Goal: Task Accomplishment & Management: Use online tool/utility

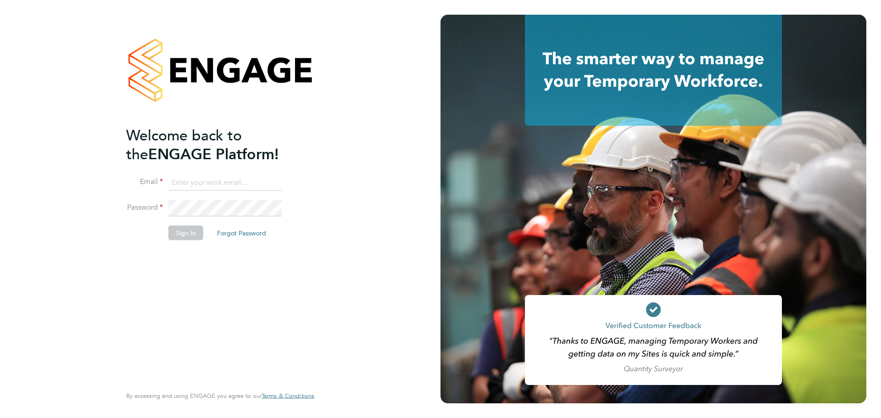
type input "[EMAIL_ADDRESS][PERSON_NAME][DOMAIN_NAME]"
click at [196, 235] on button "Sign In" at bounding box center [185, 233] width 35 height 15
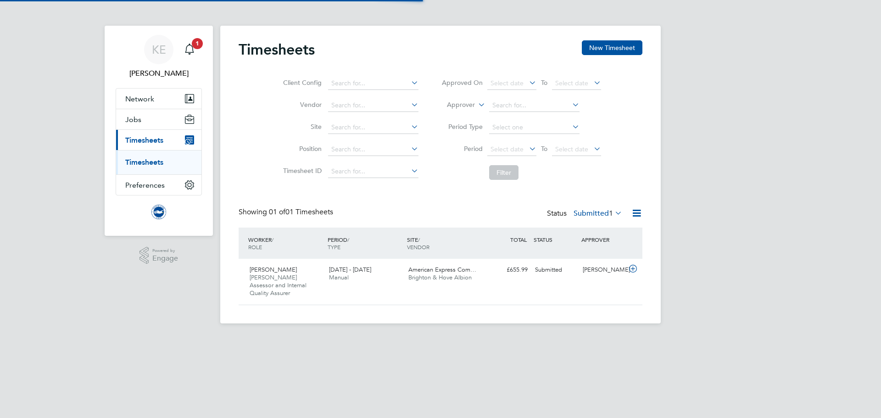
scroll to position [23, 80]
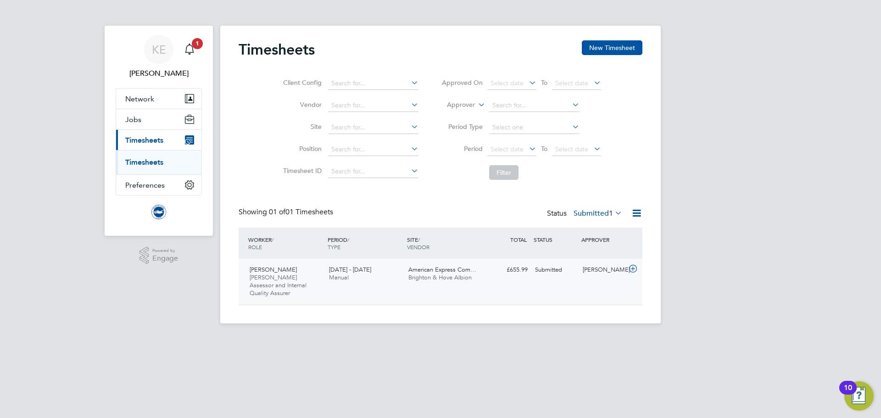
click at [297, 284] on span "Steward Assessor and Internal Quality Assurer" at bounding box center [278, 284] width 57 height 23
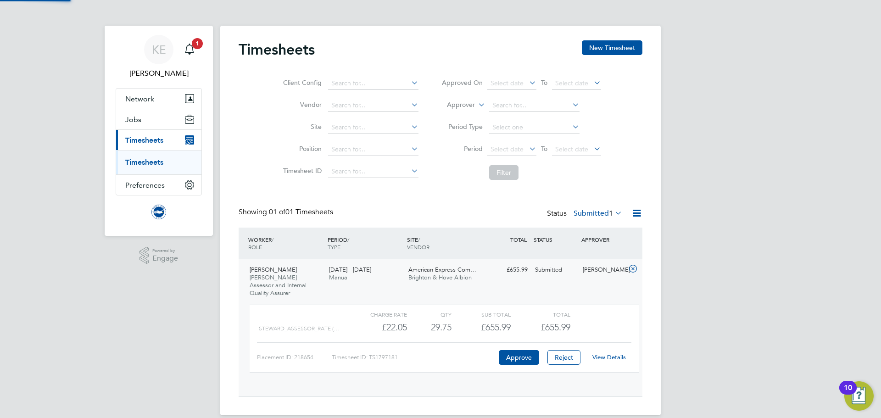
scroll to position [16, 89]
